Goal: Check status

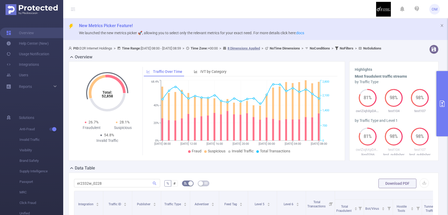
scroll to position [71, 0]
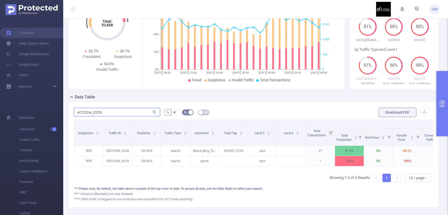
type input "[DATE] 07:00"
type input "[DATE] 07:59"
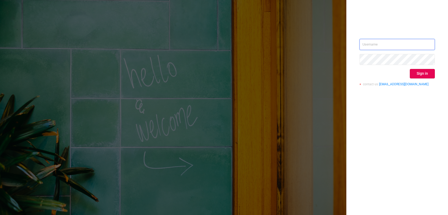
click at [386, 39] on input "text" at bounding box center [396, 44] width 75 height 11
type input "o@[DOMAIN_NAME]"
click at [413, 75] on button "Sign in" at bounding box center [422, 73] width 25 height 9
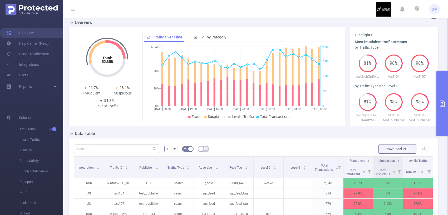
scroll to position [9, 0]
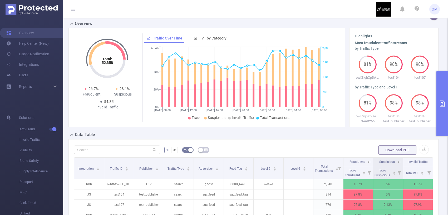
click at [444, 84] on button "primary" at bounding box center [442, 103] width 12 height 65
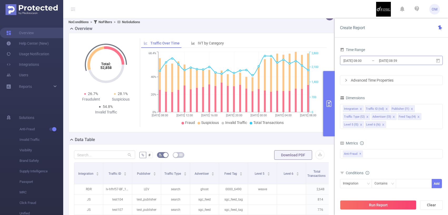
click at [358, 61] on input "[DATE] 08:00" at bounding box center [364, 60] width 43 height 7
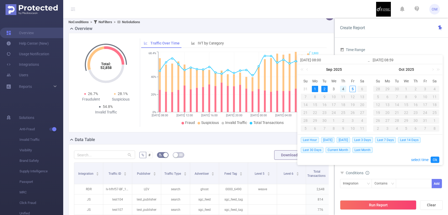
click at [345, 88] on div "4" at bounding box center [343, 89] width 6 height 6
click at [351, 88] on div "5" at bounding box center [352, 89] width 6 height 6
type input "[DATE] 08:00"
type input "[DATE] 08:59"
type input "[DATE] 08:00"
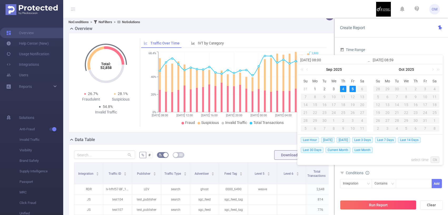
type input "[DATE] 08:59"
click at [434, 160] on link "Ok" at bounding box center [434, 160] width 9 height 6
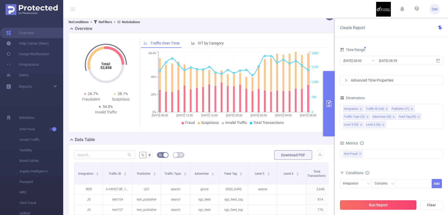
click at [390, 203] on button "Run Report" at bounding box center [378, 204] width 76 height 9
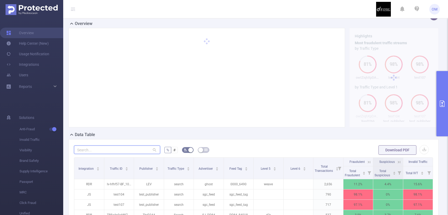
click at [124, 154] on input "text" at bounding box center [117, 150] width 86 height 8
paste input "aden2s87_0609"
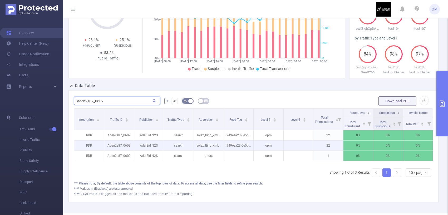
scroll to position [59, 0]
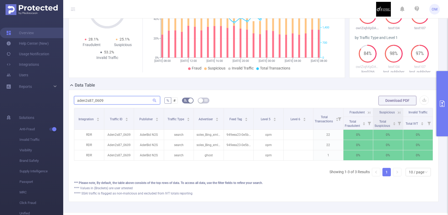
click at [132, 105] on input "aden2s87_0609" at bounding box center [117, 100] width 86 height 8
paste input "12"
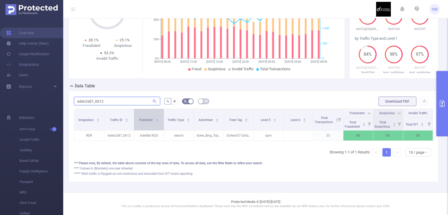
paste input "md9113_0003"
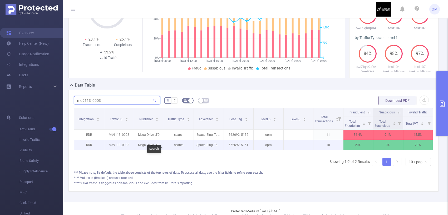
scroll to position [0, 1]
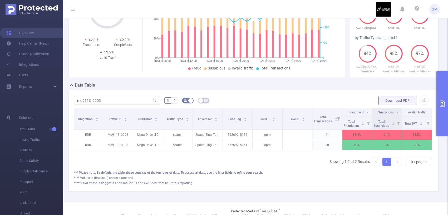
click at [366, 115] on icon at bounding box center [367, 112] width 5 height 5
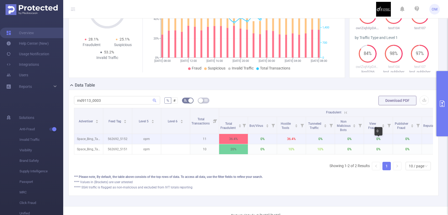
scroll to position [0, 193]
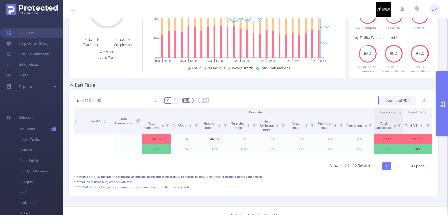
click at [269, 115] on icon at bounding box center [268, 112] width 5 height 5
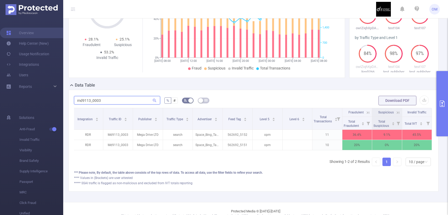
click at [134, 105] on input "md9113_0003" at bounding box center [117, 100] width 86 height 8
paste input "q9fxms57uf09_261099"
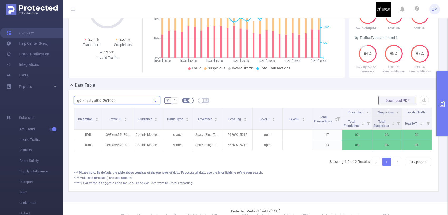
click at [114, 105] on input "q9fxms57uf09_261099" at bounding box center [117, 100] width 86 height 8
paste input "er2332w_0228"
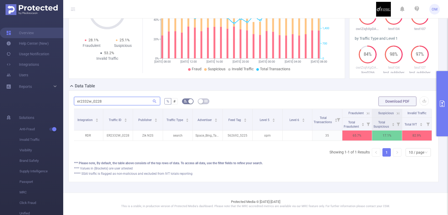
paste input "x3432er_0111"
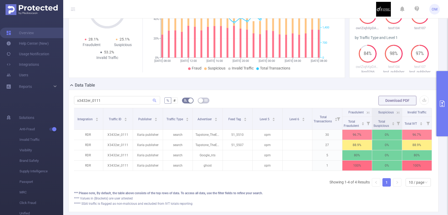
click at [366, 115] on icon at bounding box center [367, 112] width 5 height 5
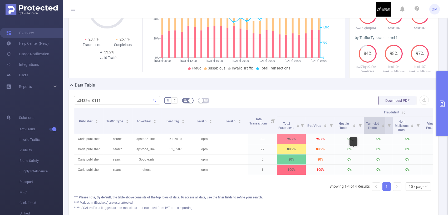
scroll to position [0, 61]
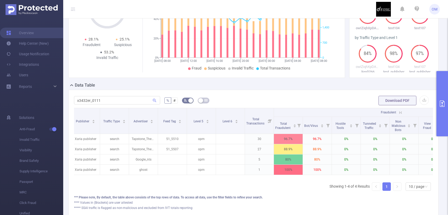
click at [400, 115] on icon at bounding box center [400, 112] width 5 height 5
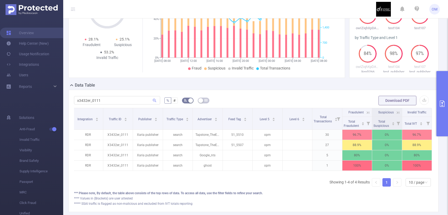
scroll to position [0, 1]
click at [139, 106] on div "x3432er_0111" at bounding box center [117, 100] width 86 height 11
click at [139, 103] on input "x3432er_0111" at bounding box center [117, 100] width 86 height 8
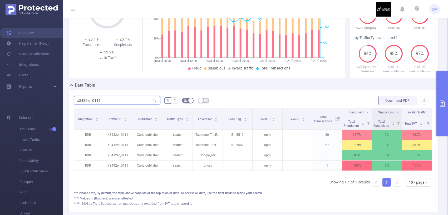
paste input "088"
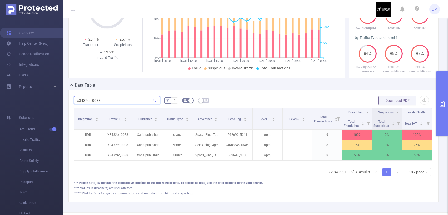
type input "x3432er_0088"
